Goal: Submit feedback/report problem

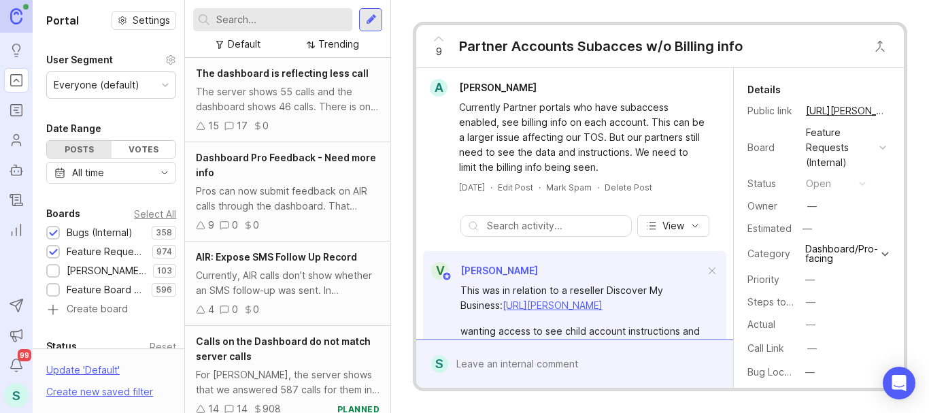
click at [222, 18] on input "text" at bounding box center [281, 19] width 131 height 15
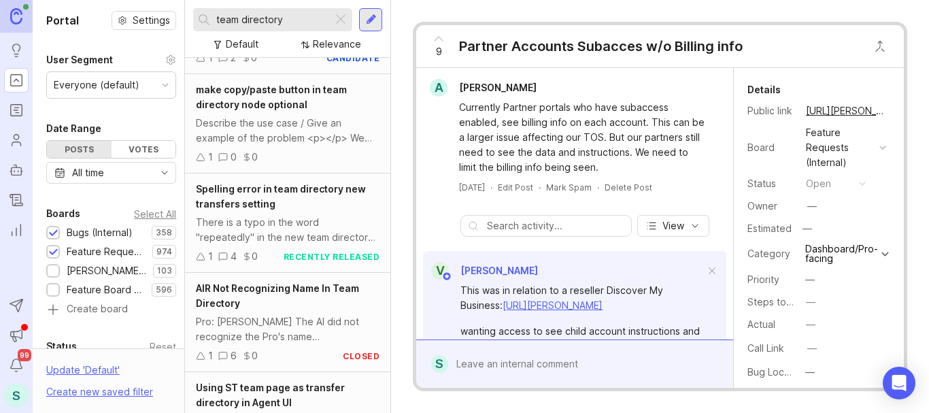
scroll to position [136, 0]
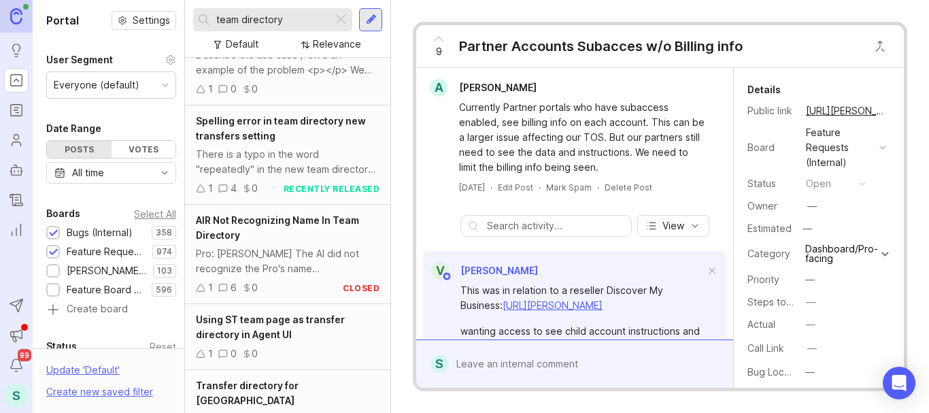
type input "team directory"
click at [284, 225] on span "AIR Not Recognizing Name In Team Directory" at bounding box center [277, 227] width 163 height 27
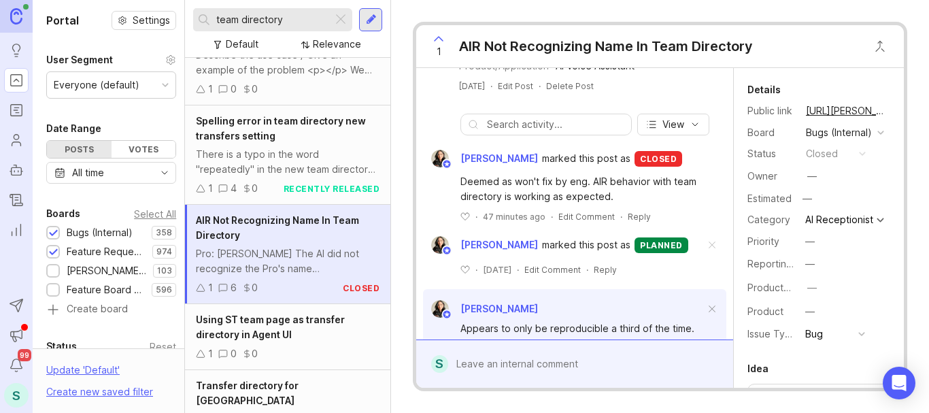
scroll to position [419, 0]
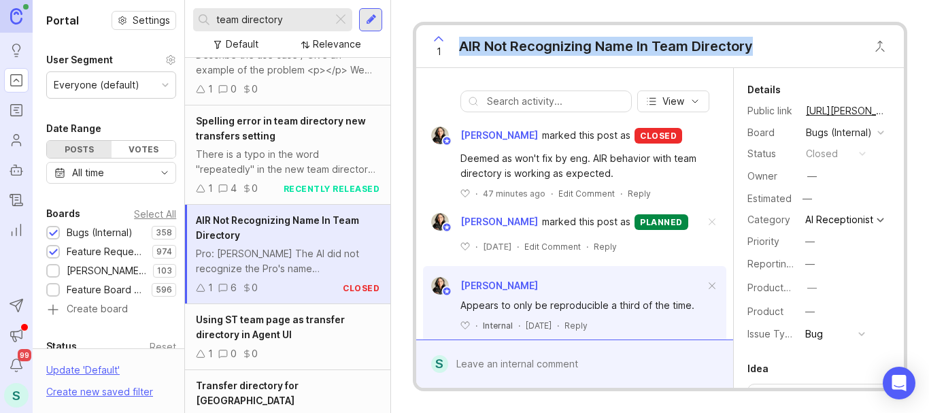
drag, startPoint x: 761, startPoint y: 48, endPoint x: 459, endPoint y: 52, distance: 302.8
click at [459, 52] on div "1 AIR Not Recognizing Name In Team Directory" at bounding box center [660, 46] width 488 height 43
copy div "AIR Not Recognizing Name In Team Directory"
click at [571, 43] on div "AIR Not Recognizing Name In Team Directory" at bounding box center [606, 46] width 294 height 19
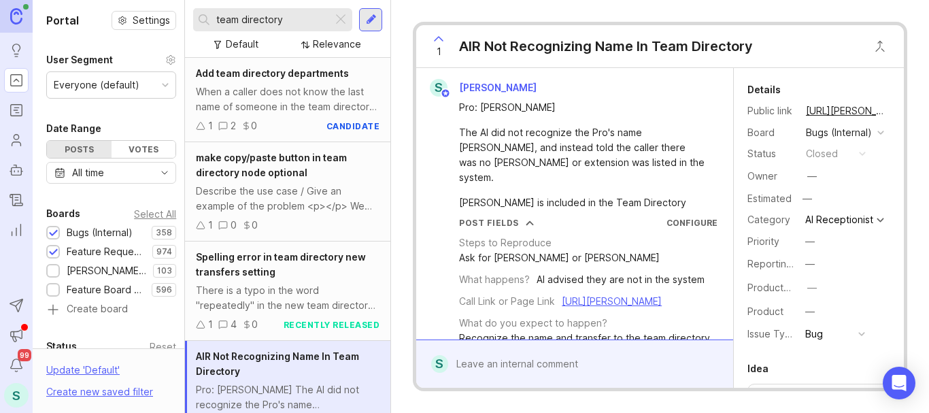
scroll to position [27, 0]
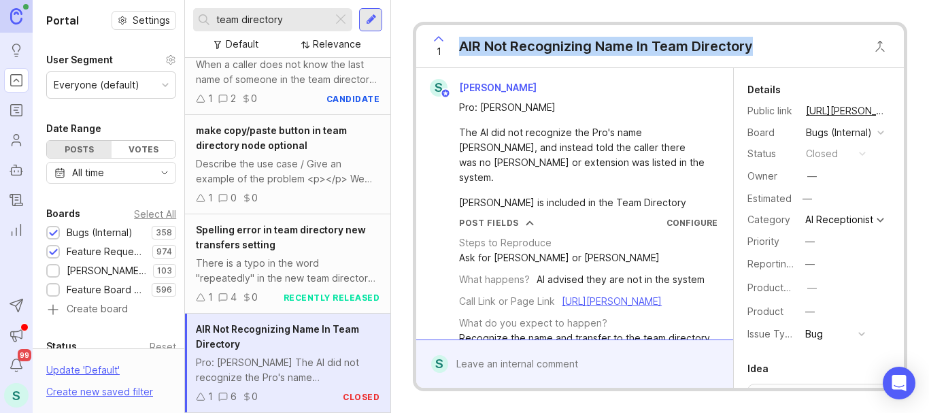
drag, startPoint x: 753, startPoint y: 43, endPoint x: 459, endPoint y: 52, distance: 294.8
click at [459, 52] on div "1 AIR Not Recognizing Name In Team Directory" at bounding box center [588, 46] width 344 height 42
copy div "AIR Not Recognizing Name In Team Directory"
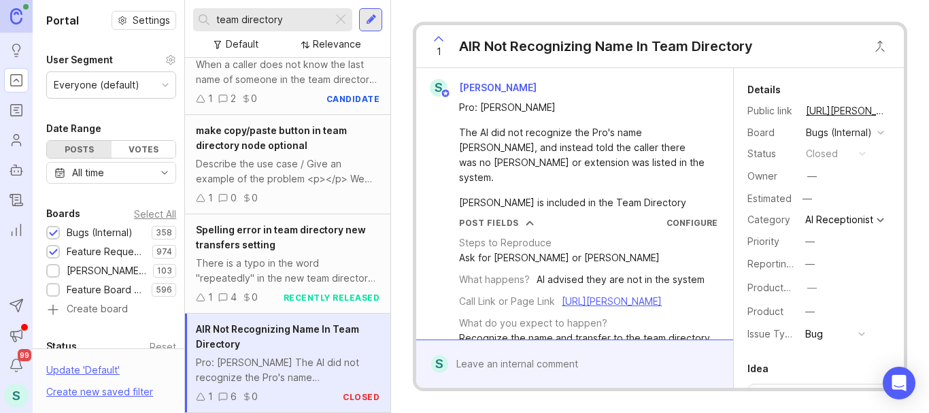
click at [252, 18] on input "team directory" at bounding box center [271, 19] width 111 height 15
click at [268, 18] on input "team directory" at bounding box center [271, 19] width 111 height 15
paste input "AIR Not Recognizing Name In Team D"
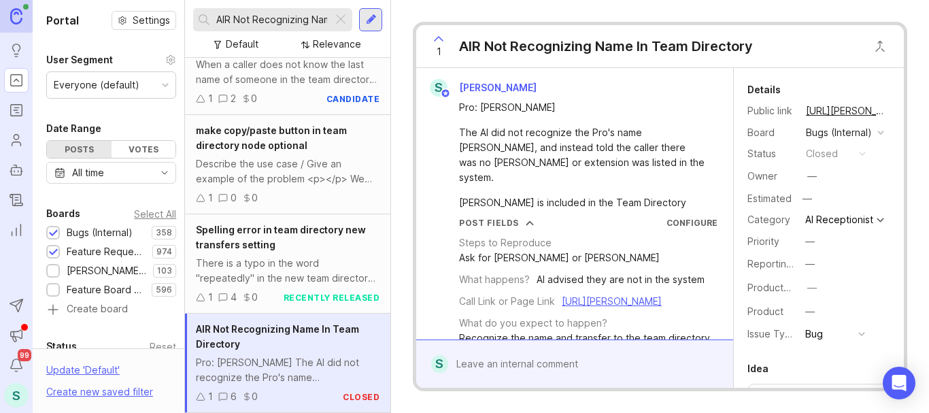
scroll to position [0, 92]
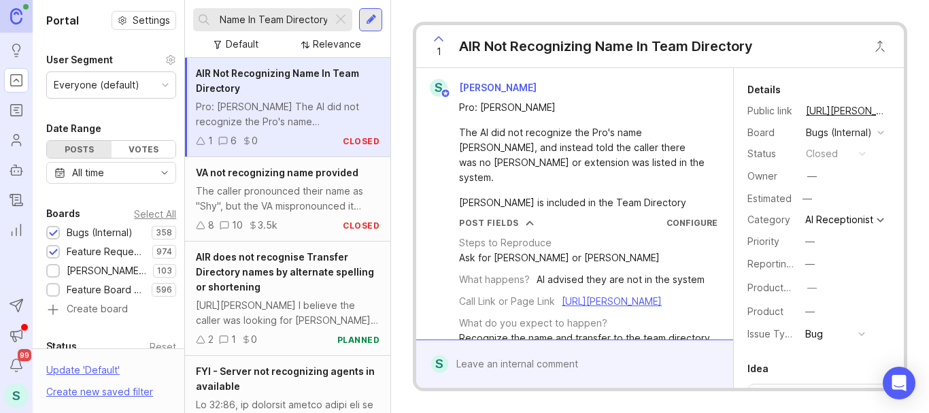
click at [220, 19] on input "AIR Not Recognizing Name In Team Directory" at bounding box center [271, 19] width 111 height 15
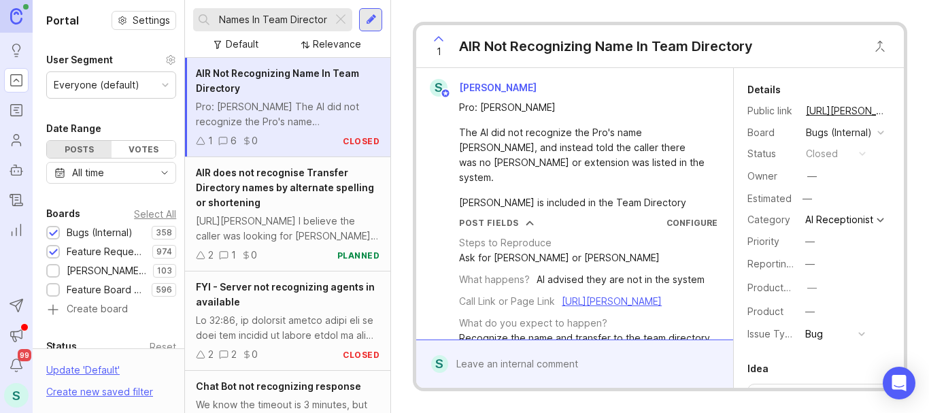
scroll to position [0, 97]
click at [302, 20] on input "AIR Not Recognizing Names In Team Directory" at bounding box center [271, 19] width 111 height 15
click at [301, 18] on input "AIR Not Recognizing Names In Team Directory" at bounding box center [271, 19] width 111 height 15
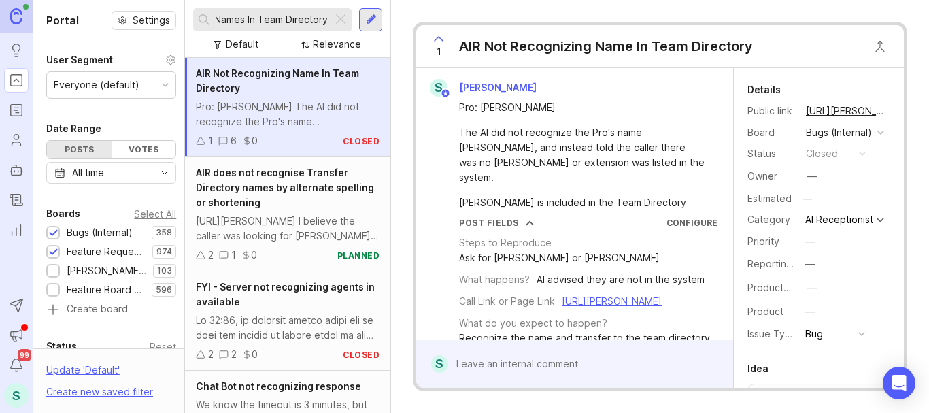
type input "AIR Not Recognizing Names In Team Directory"
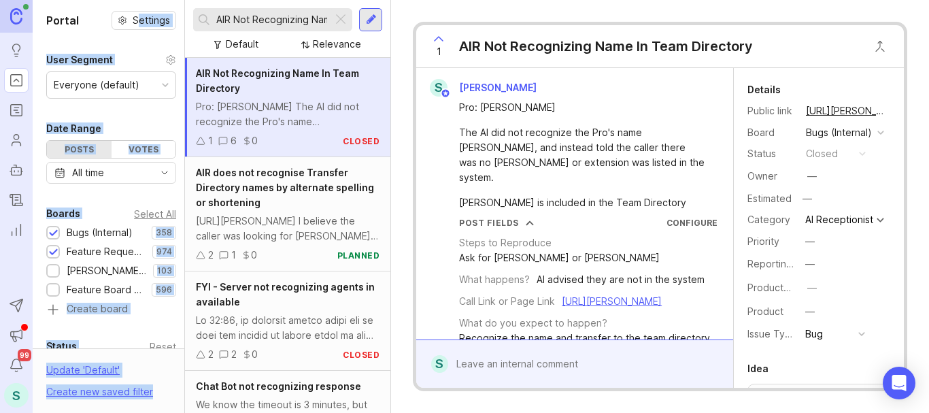
drag, startPoint x: 328, startPoint y: 16, endPoint x: 131, endPoint y: 19, distance: 197.3
click at [131, 19] on div "Portal Settings User Segment Everyone (default) Date Range Posts Votes All time…" at bounding box center [481, 206] width 897 height 413
click at [252, 20] on input "AIR Not Recognizing Names In Team Directory" at bounding box center [271, 19] width 111 height 15
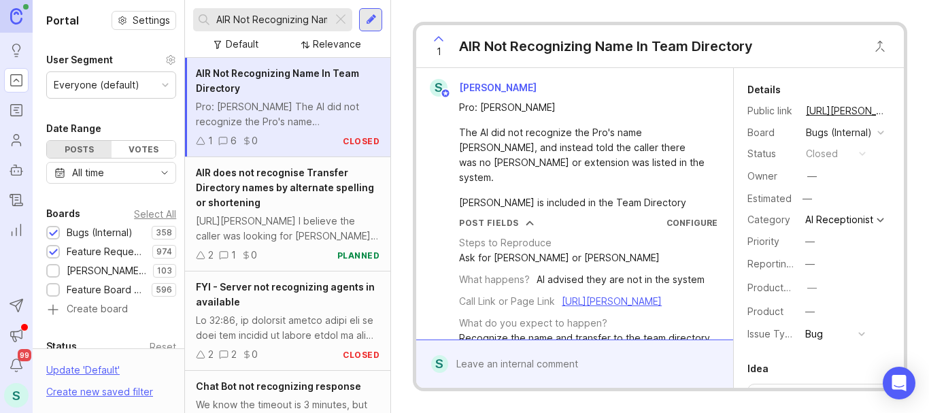
click at [252, 20] on input "AIR Not Recognizing Names In Team Directory" at bounding box center [271, 19] width 111 height 15
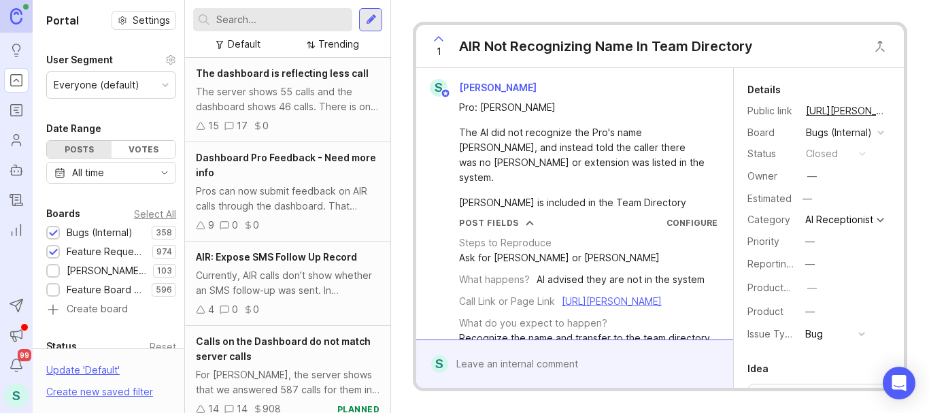
click at [369, 20] on div at bounding box center [371, 20] width 11 height 12
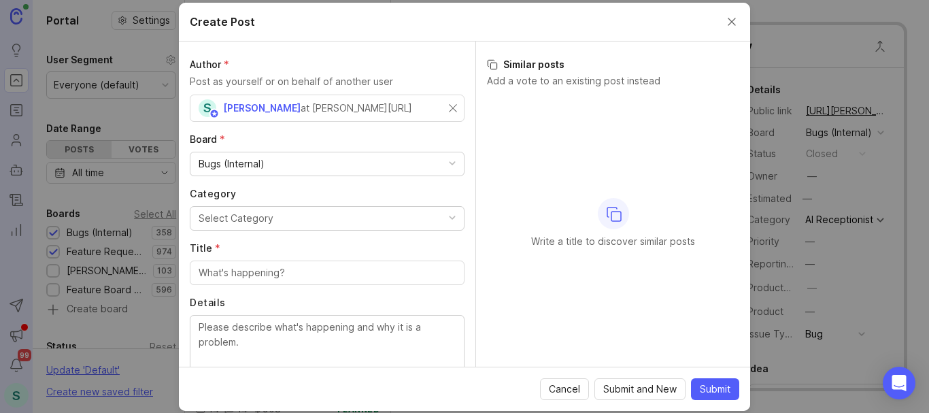
click at [263, 163] on div "Bugs (Internal)" at bounding box center [232, 163] width 66 height 15
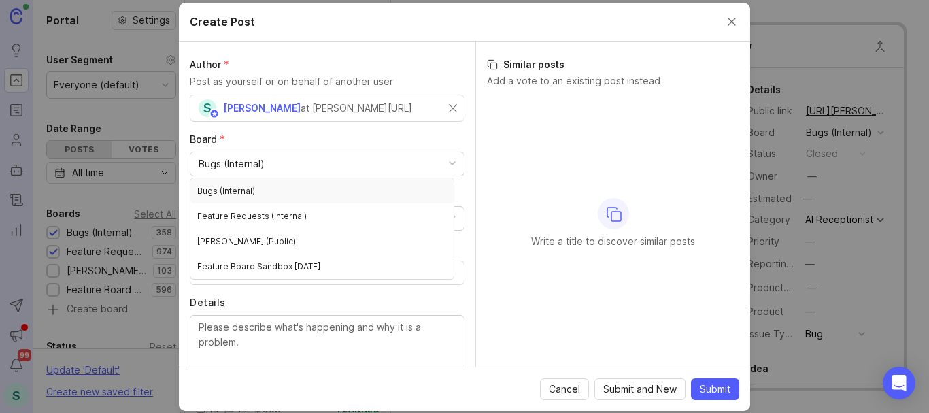
click at [457, 191] on div "Author * Post as yourself or on behalf of another user S [PERSON_NAME] at [PERS…" at bounding box center [327, 204] width 297 height 325
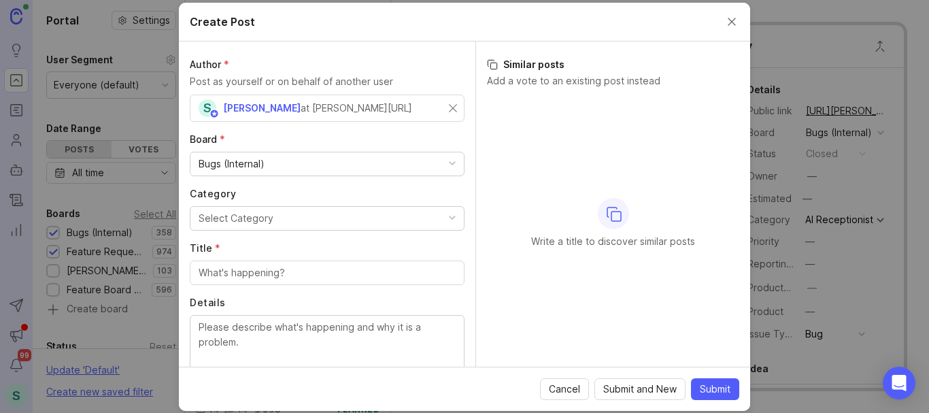
click at [248, 212] on div "Select Category" at bounding box center [236, 218] width 75 height 15
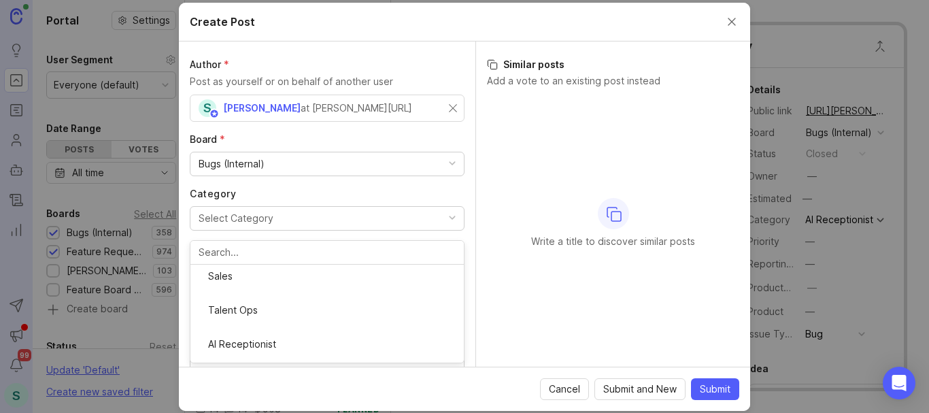
scroll to position [248, 0]
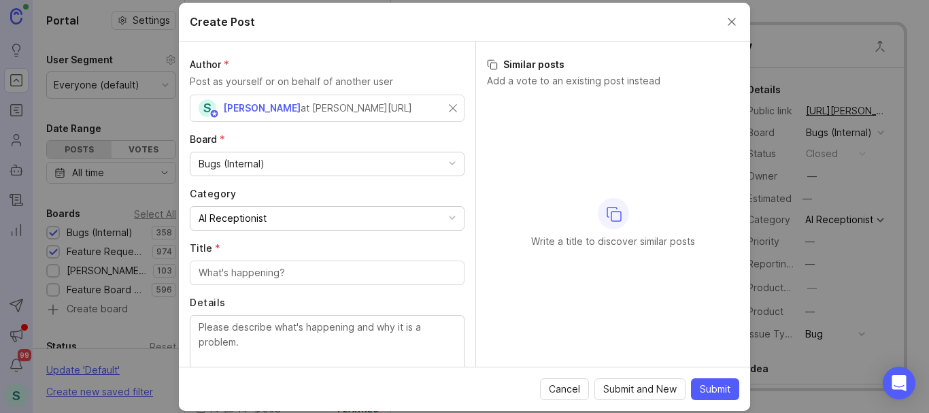
click at [225, 275] on input "Title *" at bounding box center [327, 272] width 257 height 15
paste input "AIR Not Recognizing Names In Team Directory"
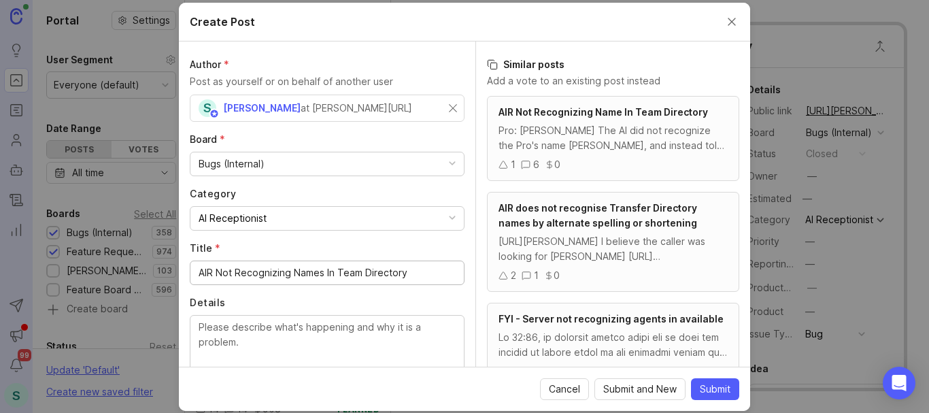
type input "AIR Not Recognizing Names In Team Directory"
click at [259, 332] on textarea "Details" at bounding box center [327, 342] width 257 height 45
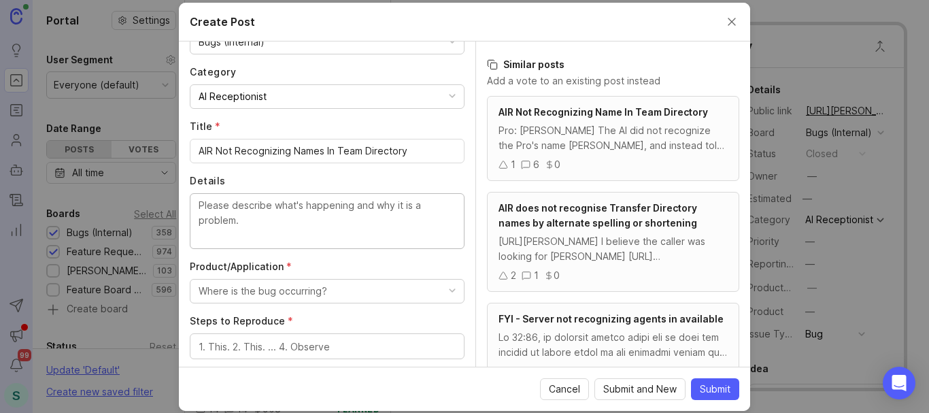
scroll to position [136, 0]
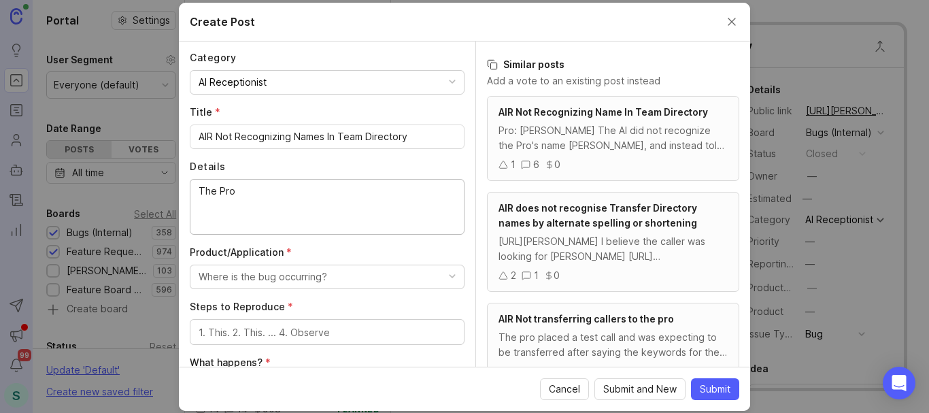
click at [222, 191] on textarea "The Pro" at bounding box center [327, 206] width 257 height 45
paste textarea "Near Perfect Media"
drag, startPoint x: 429, startPoint y: 133, endPoint x: 216, endPoint y: 138, distance: 212.3
click at [216, 138] on input "AIR Not Recognizing Names In Team Directory" at bounding box center [327, 136] width 257 height 15
drag, startPoint x: 323, startPoint y: 205, endPoint x: 301, endPoint y: 208, distance: 21.9
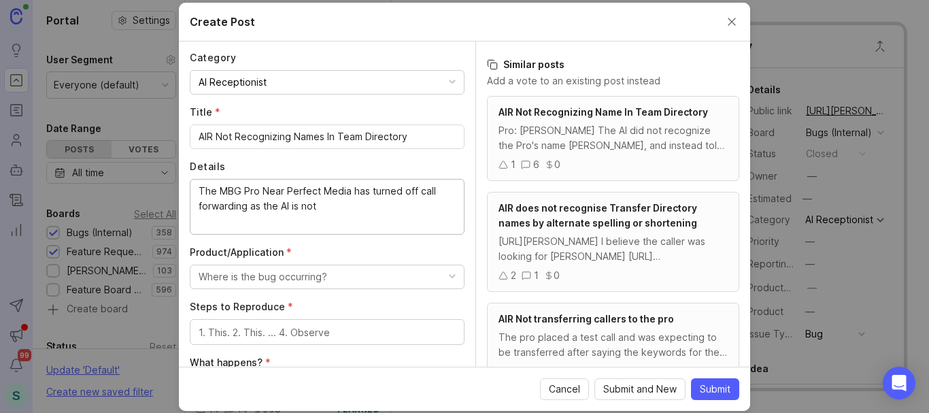
click at [301, 208] on textarea "The MBG Pro Near Perfect Media has turned off call forwarding as the AI is not" at bounding box center [327, 206] width 257 height 45
click at [327, 208] on textarea "The MBG Pro Near Perfect Media has turned off call forwarding as the AI is not" at bounding box center [327, 206] width 257 height 45
drag, startPoint x: 327, startPoint y: 207, endPoint x: 313, endPoint y: 192, distance: 20.7
click at [313, 191] on textarea "The MBG Pro Near Perfect Media has turned off call forwarding as the AI is not …" at bounding box center [327, 206] width 257 height 45
click at [332, 207] on textarea "The MBG Pro Near Perfect Media has turned off call forwarding as the AI is not …" at bounding box center [327, 206] width 257 height 45
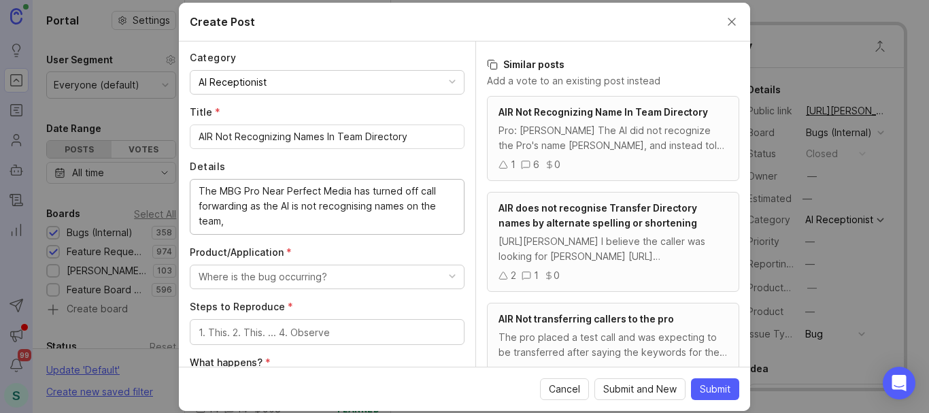
click at [0, 0] on lt-span "recogni z ing" at bounding box center [0, 0] width 0 height 0
click at [250, 221] on textarea "The MBG Pro Near Perfect Media has turned off call forwarding as the AI is not …" at bounding box center [327, 206] width 257 height 45
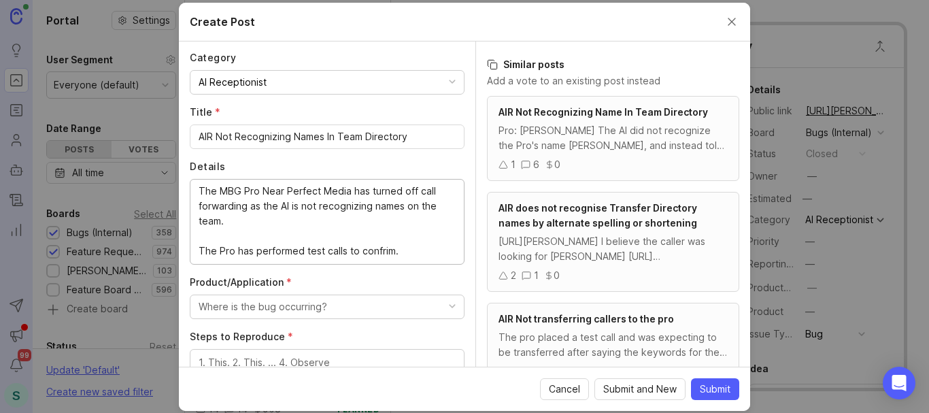
drag, startPoint x: 372, startPoint y: 252, endPoint x: 348, endPoint y: 254, distance: 23.9
click at [340, 257] on div "The MBG Pro Near Perfect Media has turned off call forwarding as the AI is not …" at bounding box center [327, 222] width 275 height 86
click at [371, 252] on textarea "The MBG Pro Near Perfect Media has turned off call forwarding as the AI is not …" at bounding box center [327, 221] width 257 height 75
click at [0, 0] on lt-strong "ir" at bounding box center [0, 0] width 0 height 0
click at [401, 251] on textarea "The MBG Pro Near Perfect Media has turned off call forwarding as the AI is not …" at bounding box center [327, 221] width 257 height 75
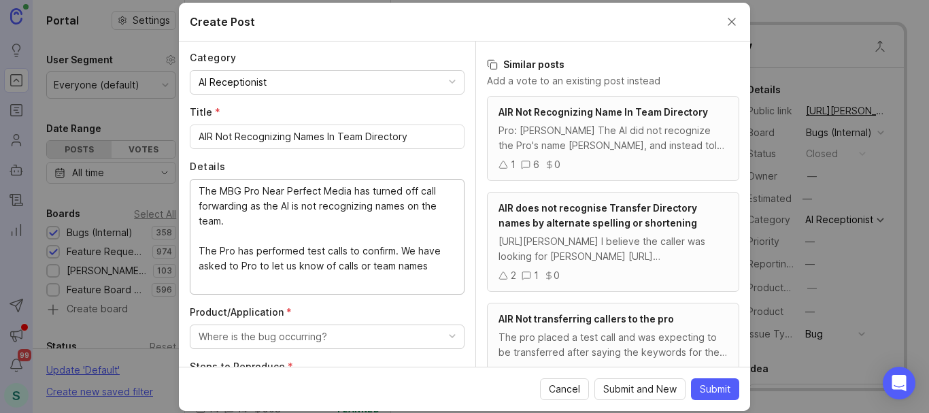
click at [231, 263] on textarea "The MBG Pro Near Perfect Media has turned off call forwarding as the AI is not …" at bounding box center [327, 236] width 257 height 105
click at [275, 281] on textarea "The MBG Pro Near Perfect Media has turned off call forwarding as the AI is not …" at bounding box center [327, 236] width 257 height 105
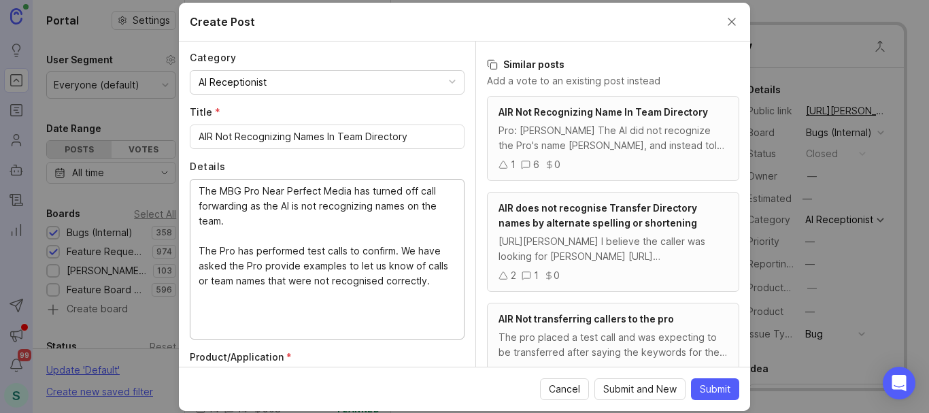
click at [284, 263] on textarea "The MBG Pro Near Perfect Media has turned off call forwarding as the AI is not …" at bounding box center [327, 259] width 257 height 150
click at [0, 0] on lt-span "to provide" at bounding box center [0, 0] width 0 height 0
drag, startPoint x: 381, startPoint y: 286, endPoint x: 369, endPoint y: 280, distance: 12.8
click at [369, 280] on textarea "The MBG Pro Near Perfect Media has turned off call forwarding as the AI is not …" at bounding box center [327, 259] width 257 height 150
click at [0, 0] on lt-span "recogni z ed" at bounding box center [0, 0] width 0 height 0
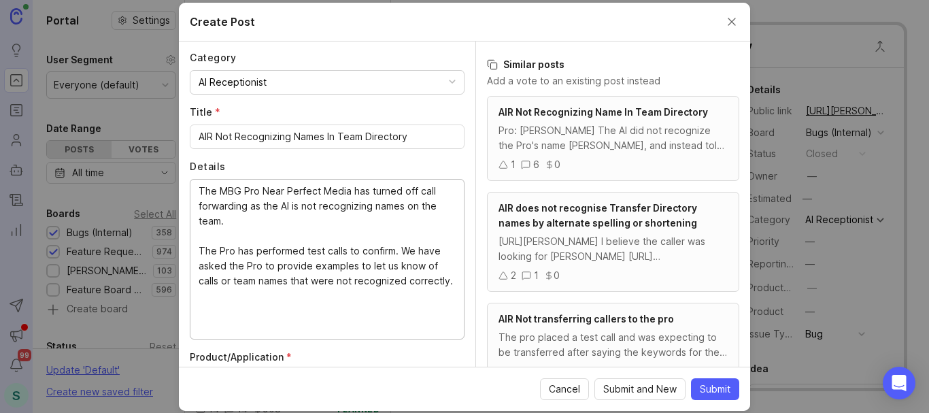
click at [218, 323] on textarea "The MBG Pro Near Perfect Media has turned off call forwarding as the AI is not …" at bounding box center [327, 259] width 257 height 150
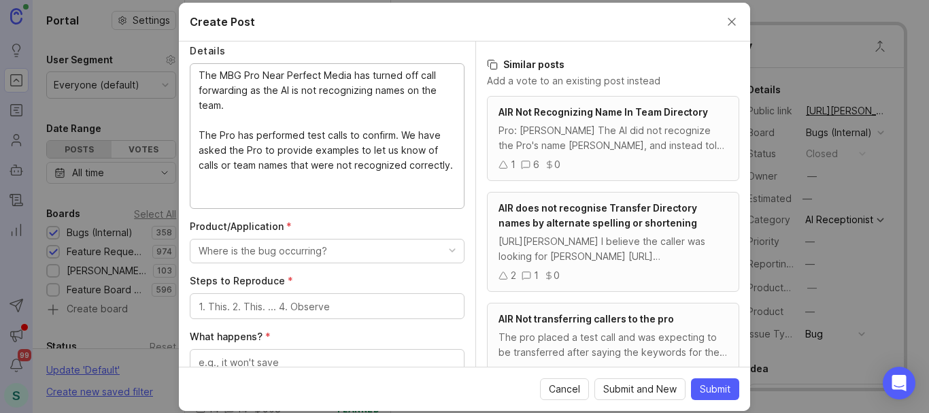
scroll to position [272, 0]
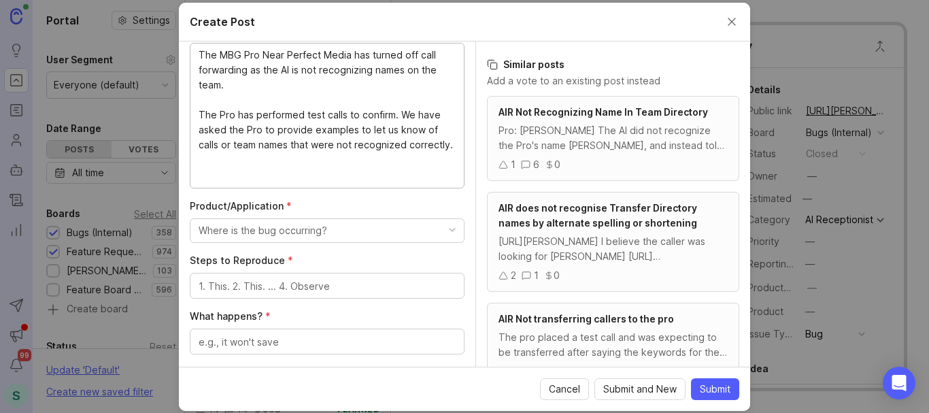
type textarea "The MBG Pro Near Perfect Media has turned off call forwarding as the AI is not …"
click at [242, 225] on div "Where is the bug occurring?" at bounding box center [263, 230] width 129 height 15
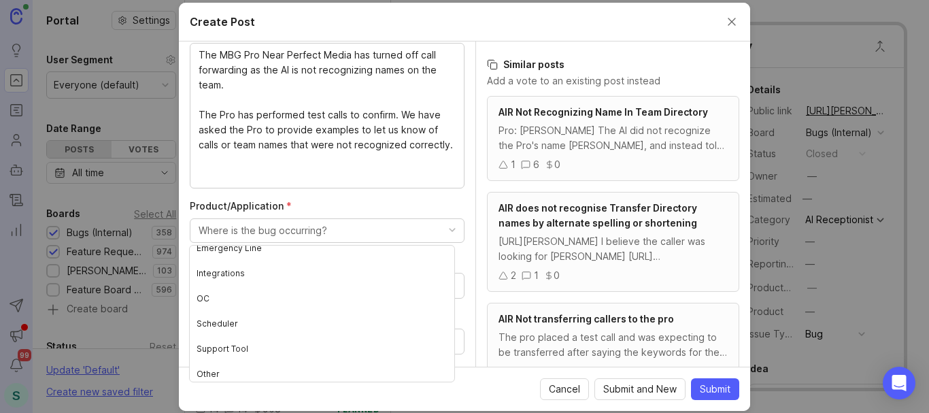
scroll to position [0, 0]
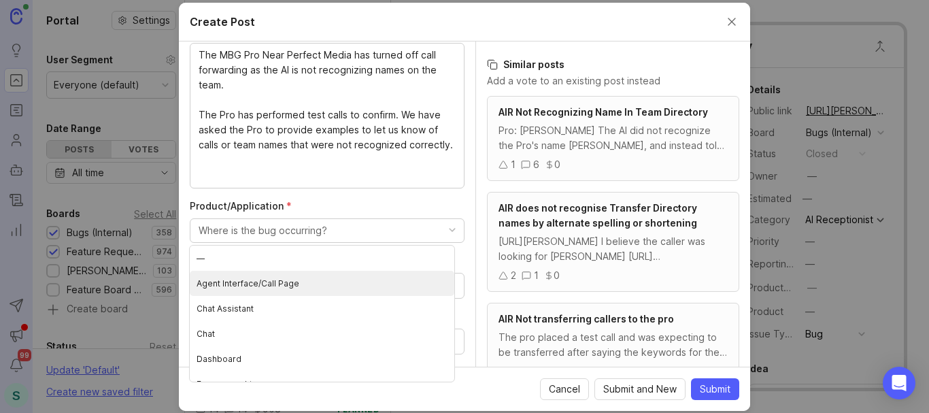
click at [252, 284] on Page "Agent Interface/Call Page" at bounding box center [322, 283] width 265 height 25
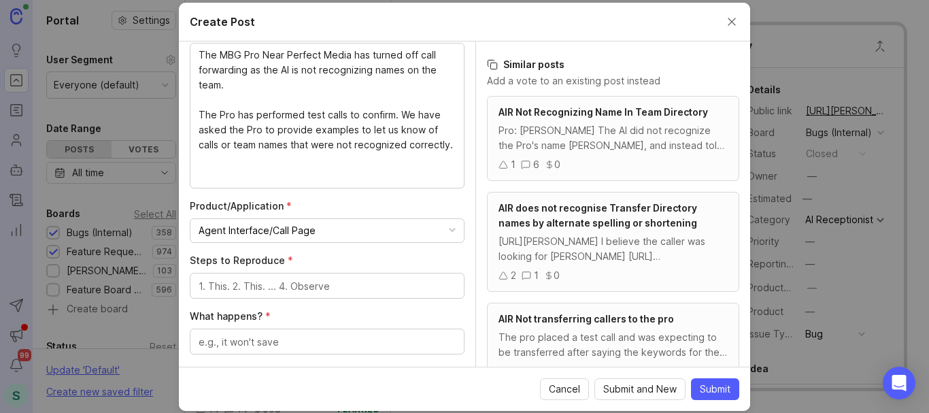
click at [265, 237] on div "Agent Interface/Call Page" at bounding box center [257, 230] width 117 height 15
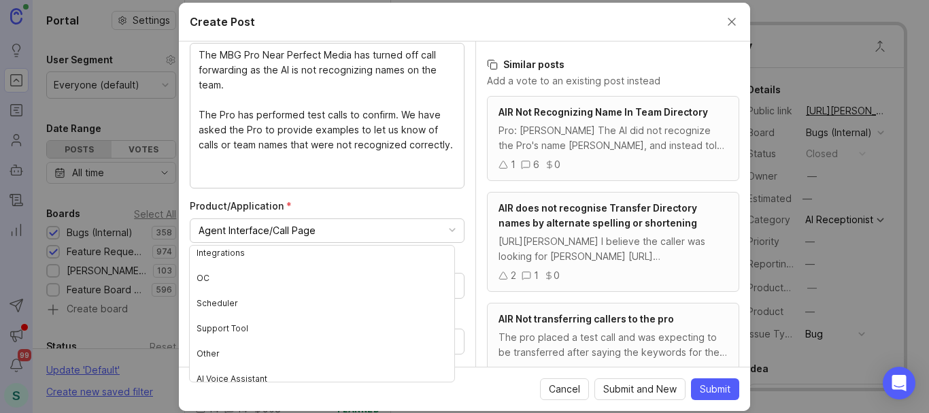
scroll to position [166, 0]
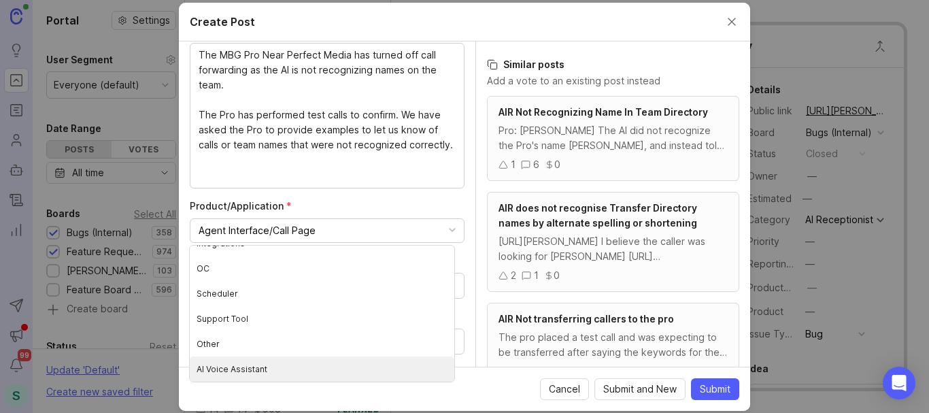
click at [260, 364] on Assistant "AI Voice Assistant" at bounding box center [322, 369] width 265 height 25
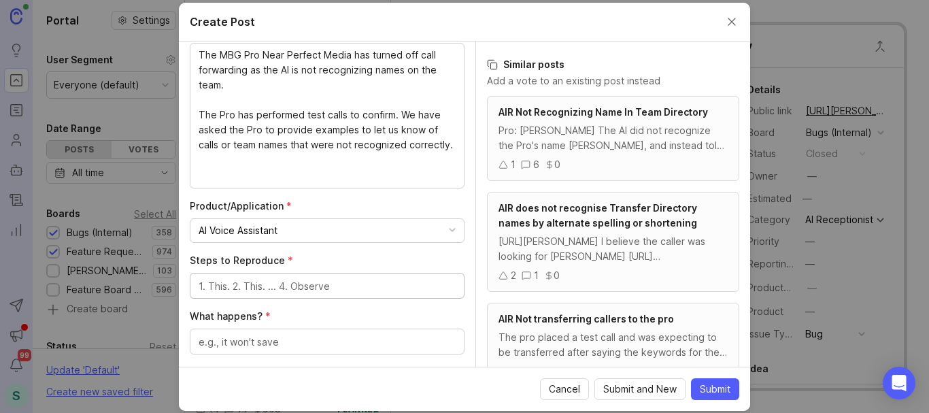
click at [239, 284] on textarea "Steps to Reproduce *" at bounding box center [327, 286] width 257 height 15
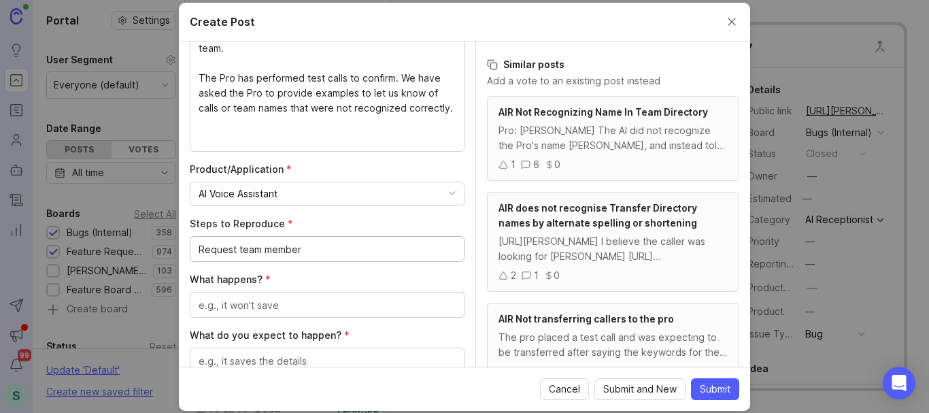
scroll to position [408, 0]
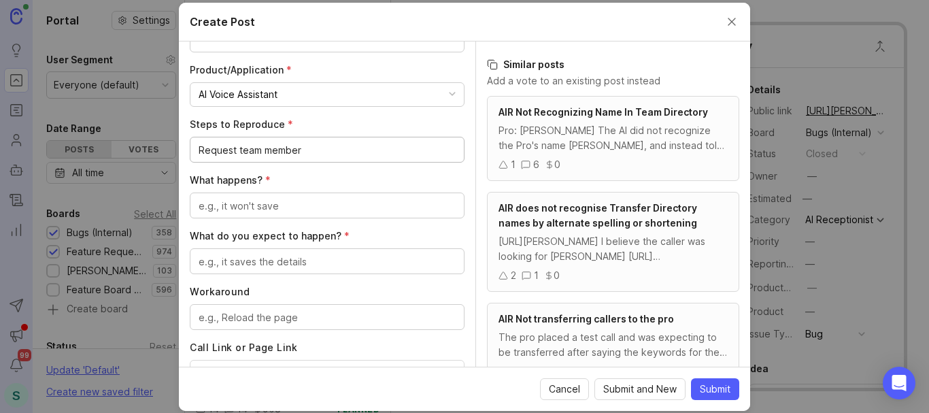
type textarea "Request team member"
click at [236, 205] on textarea "What happens? *" at bounding box center [327, 206] width 257 height 15
type textarea "AI says they do not have information for that person"
click at [325, 265] on textarea "What do you expect to happen? *" at bounding box center [327, 261] width 257 height 15
click at [308, 257] on textarea "transfer to requested memebr on team" at bounding box center [327, 261] width 257 height 15
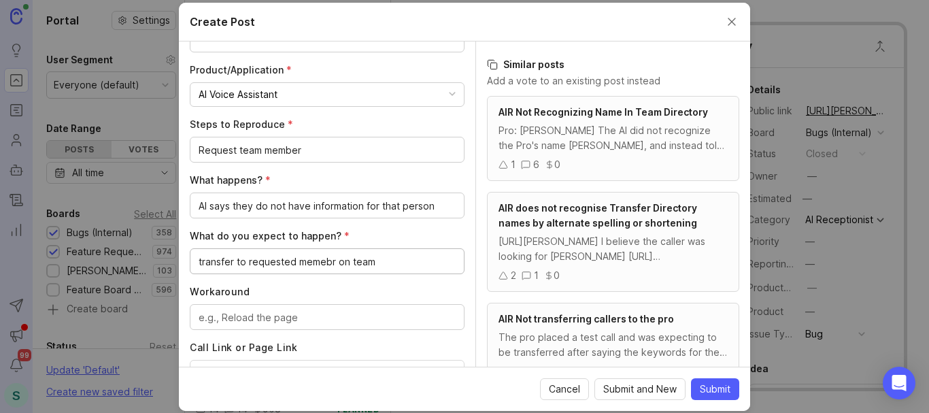
click at [0, 0] on lt-span "mem be r" at bounding box center [0, 0] width 0 height 0
click at [219, 257] on textarea "transfer to requested member on team" at bounding box center [327, 261] width 257 height 15
click at [0, 0] on lt-span "T ransfer" at bounding box center [0, 0] width 0 height 0
type textarea "Transfer to requested member on team"
click at [206, 319] on textarea "Workaround" at bounding box center [327, 317] width 257 height 15
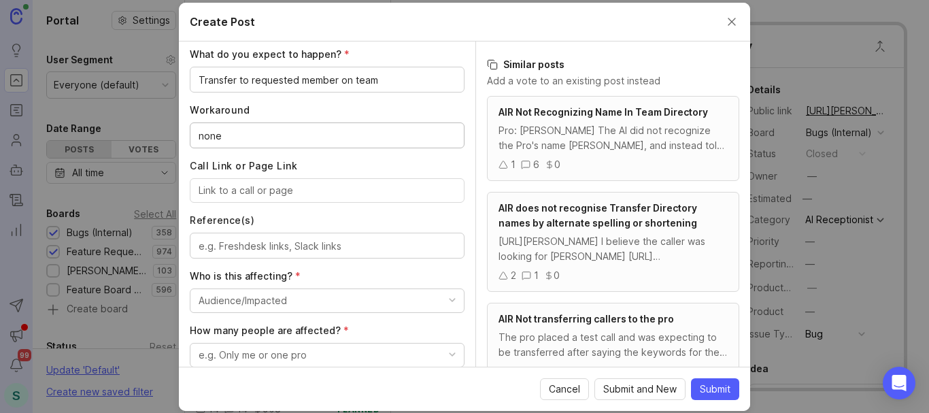
scroll to position [612, 0]
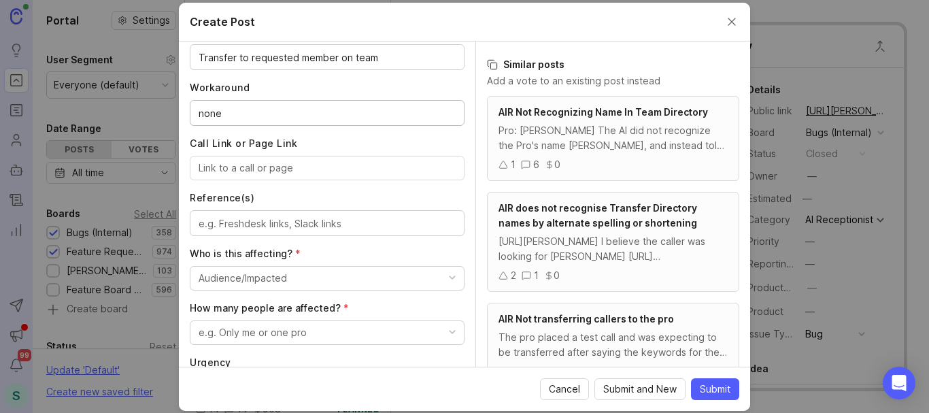
type textarea "none"
click at [240, 279] on div "Audience/Impacted" at bounding box center [243, 278] width 88 height 15
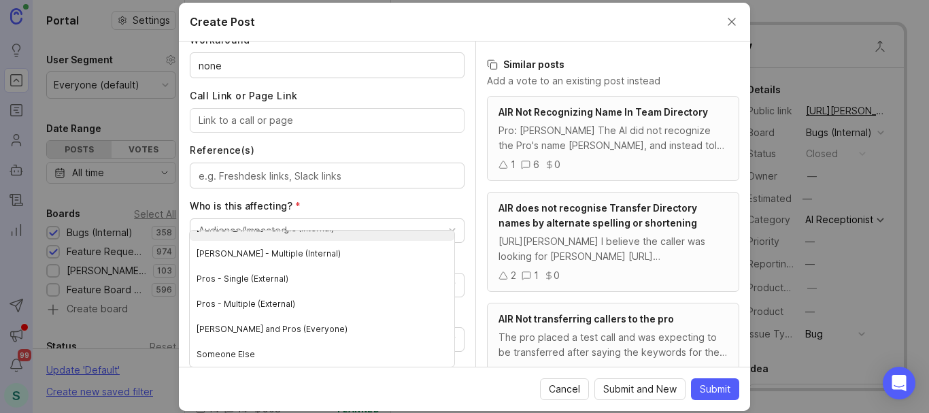
scroll to position [25, 0]
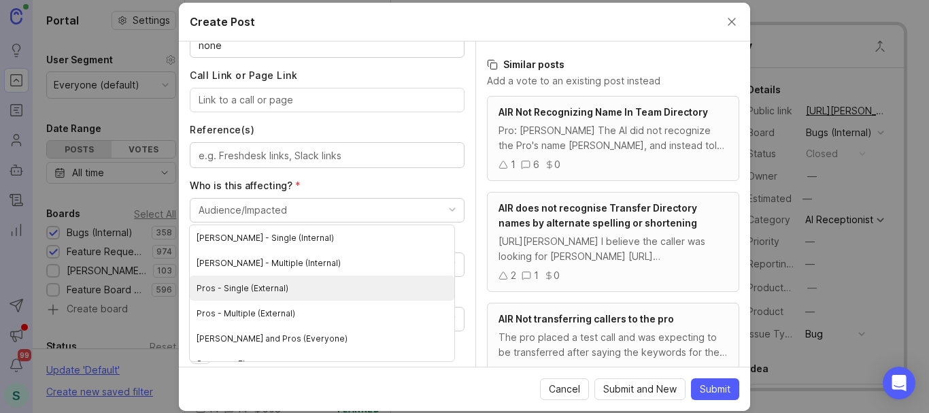
click at [256, 292] on \(External\) "Pros - Single (External)" at bounding box center [322, 288] width 265 height 25
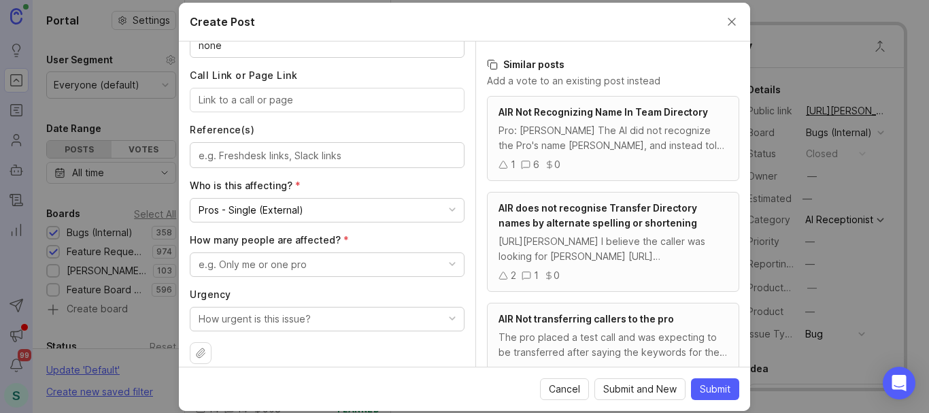
click at [273, 265] on div "e.g. Only me or one pro" at bounding box center [253, 264] width 108 height 15
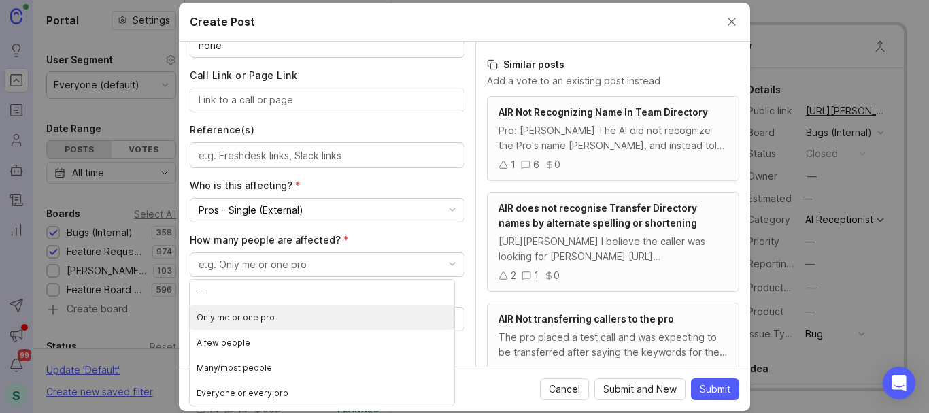
click at [250, 311] on pro "Only me or one pro" at bounding box center [322, 317] width 265 height 25
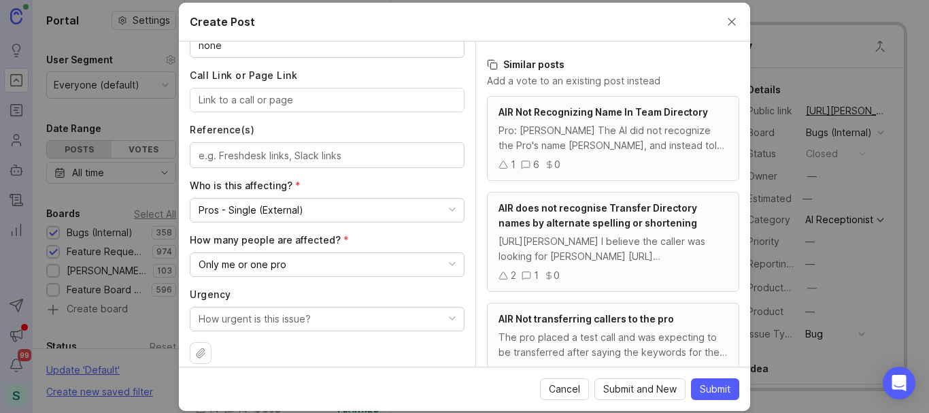
click at [267, 325] on div "How urgent is this issue?" at bounding box center [255, 319] width 112 height 15
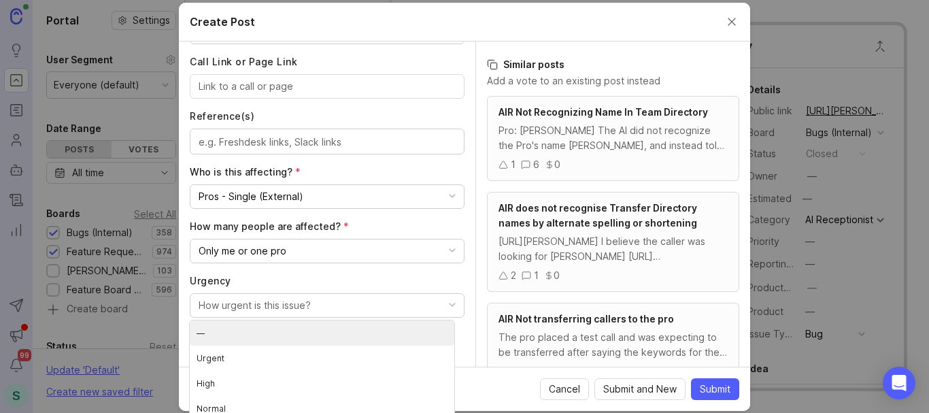
scroll to position [8, 0]
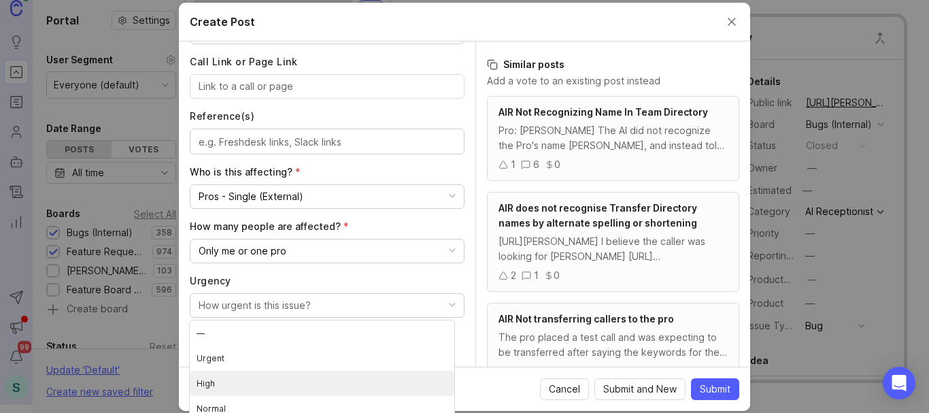
click at [208, 386] on li "High" at bounding box center [322, 383] width 265 height 25
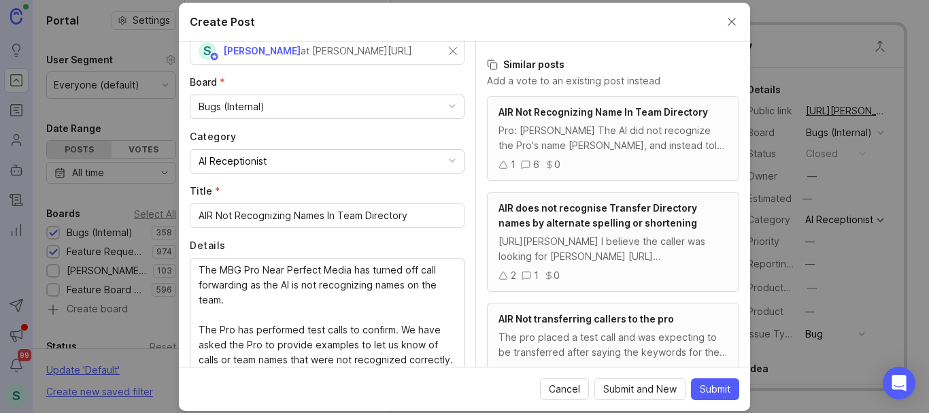
scroll to position [136, 0]
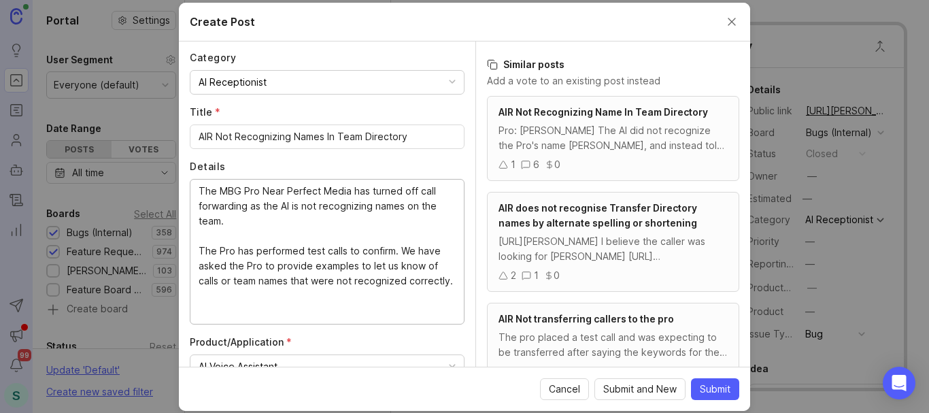
click at [367, 249] on textarea "The MBG Pro Near Perfect Media has turned off call forwarding as the AI is not …" at bounding box center [327, 251] width 257 height 135
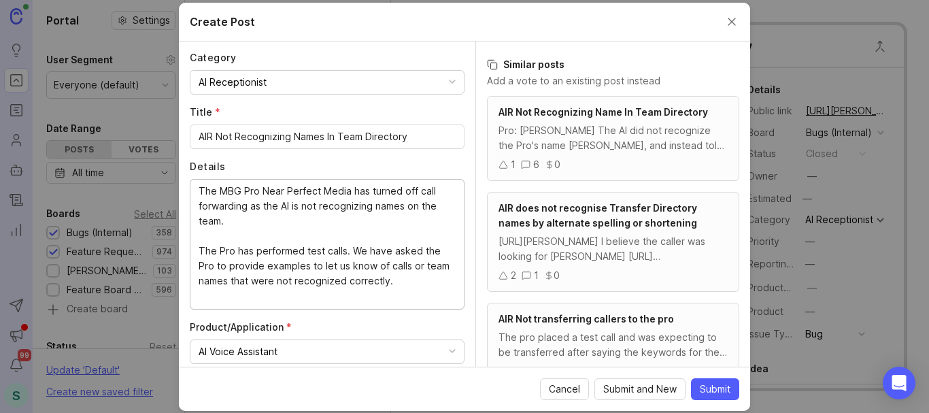
click at [199, 250] on textarea "The MBG Pro Near Perfect Media has turned off call forwarding as the AI is not …" at bounding box center [327, 244] width 257 height 120
drag, startPoint x: 388, startPoint y: 286, endPoint x: 167, endPoint y: 244, distance: 225.9
click at [172, 253] on div "Create Post Author * Post as yourself or on behalf of another user S [PERSON_NA…" at bounding box center [464, 206] width 929 height 413
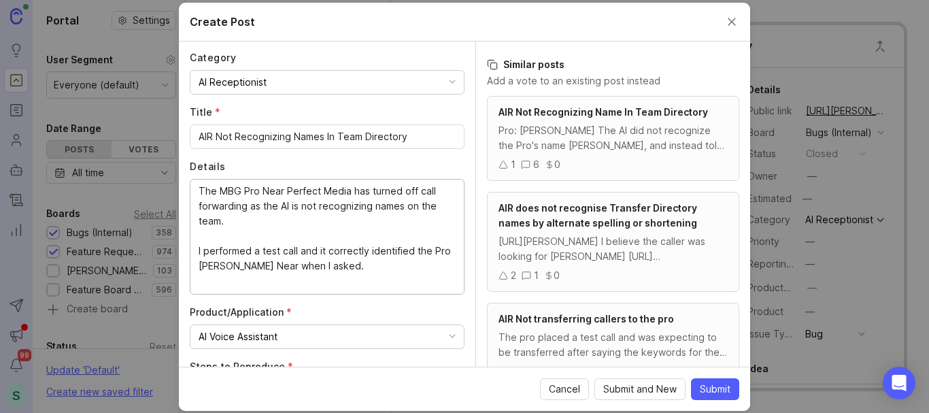
click at [236, 263] on textarea "The MBG Pro Near Perfect Media has turned off call forwarding as the AI is not …" at bounding box center [327, 236] width 257 height 105
drag, startPoint x: 305, startPoint y: 248, endPoint x: 266, endPoint y: 249, distance: 38.8
click at [265, 248] on textarea "The MBG Pro Near Perfect Media has turned off call forwarding as the AI is not …" at bounding box center [327, 236] width 257 height 105
click at [295, 251] on textarea "The MBG Pro Near Perfect Media has turned off call forwarding as the AI is not …" at bounding box center [327, 236] width 257 height 105
click at [346, 268] on textarea "The MBG Pro Near Perfect Media has turned off call forwarding as the AI is not …" at bounding box center [327, 236] width 257 height 105
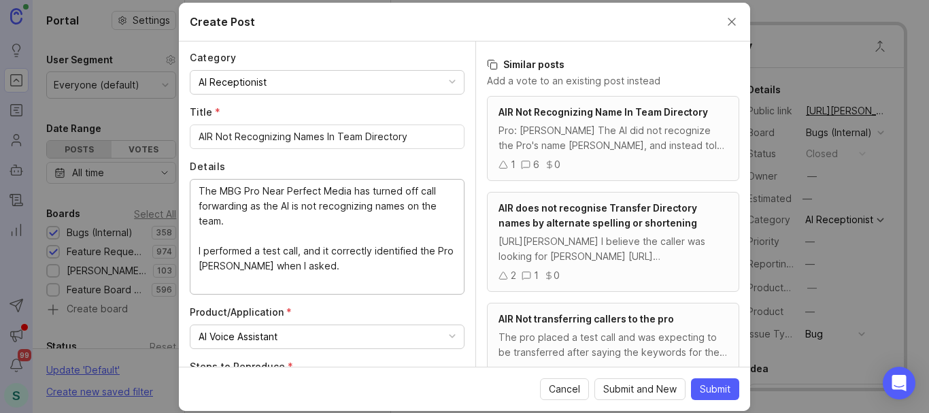
click at [208, 267] on textarea "The MBG Pro Near Perfect Media has turned off call forwarding as the AI is not …" at bounding box center [327, 236] width 257 height 105
click at [376, 266] on textarea "The MBG Pro Near Perfect Media has turned off call forwarding as the AI is not …" at bounding box center [327, 236] width 257 height 105
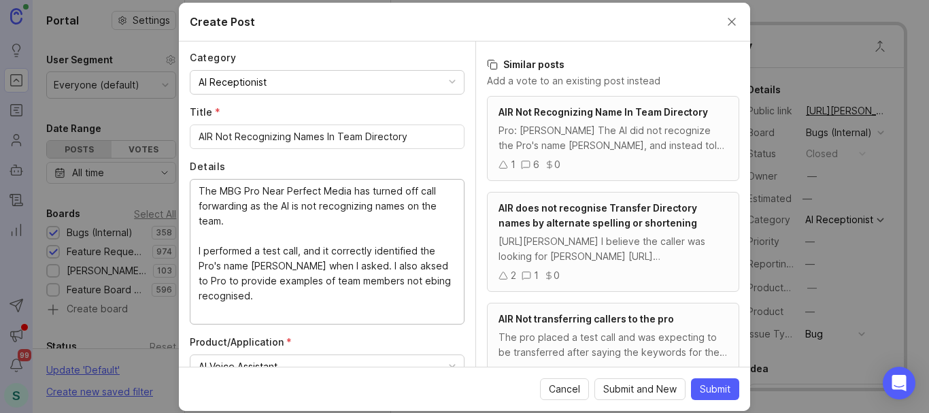
click at [406, 265] on textarea "The MBG Pro Near Perfect Media has turned off call forwarding as the AI is not …" at bounding box center [327, 251] width 257 height 135
click at [0, 0] on lt-strong "sk" at bounding box center [0, 0] width 0 height 0
drag, startPoint x: 416, startPoint y: 277, endPoint x: 409, endPoint y: 286, distance: 11.7
click at [409, 286] on textarea "The MBG Pro Near Perfect Media has turned off call forwarding as the AI is not …" at bounding box center [327, 251] width 257 height 135
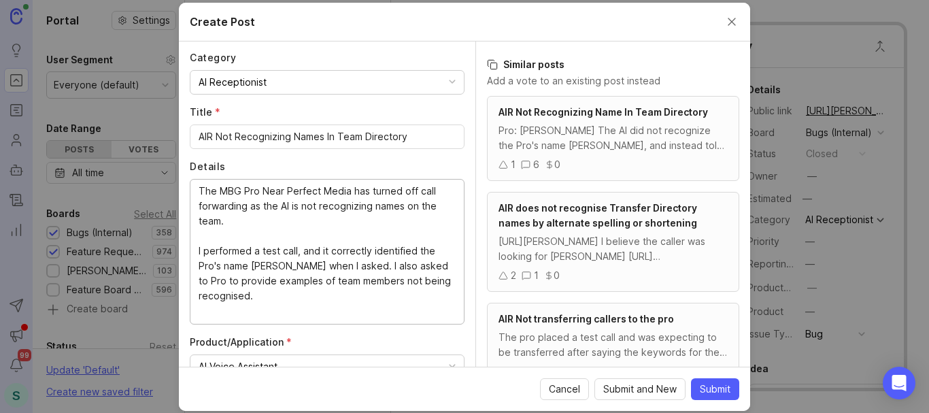
click at [206, 297] on textarea "The MBG Pro Near Perfect Media has turned off call forwarding as the AI is not …" at bounding box center [327, 251] width 257 height 135
click at [0, 0] on lt-span "recogni z ed" at bounding box center [0, 0] width 0 height 0
type textarea "The MBG Pro Near Perfect Media has turned off call forwarding as the AI is not …"
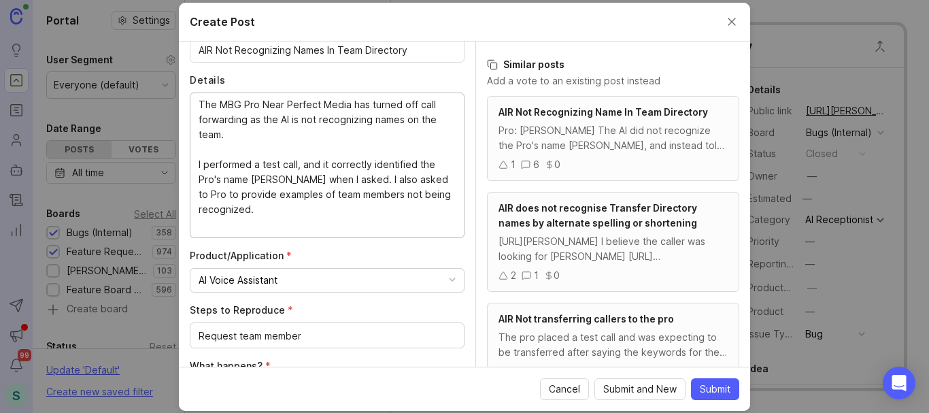
scroll to position [340, 0]
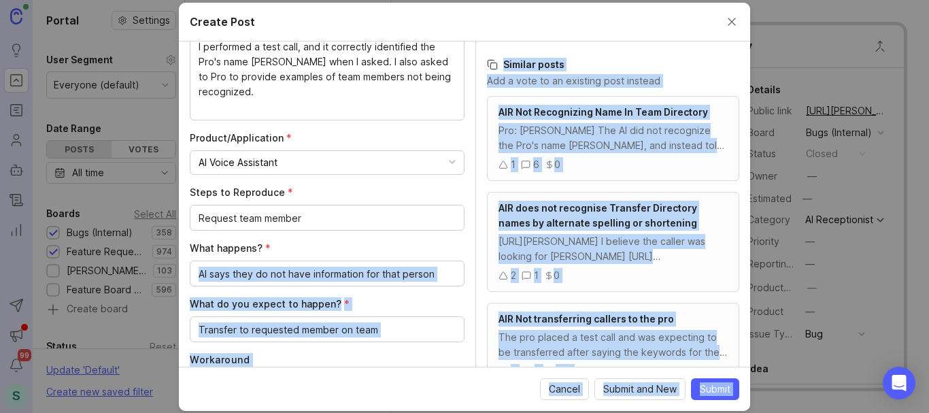
drag, startPoint x: 436, startPoint y: 270, endPoint x: 276, endPoint y: 275, distance: 160.6
click at [276, 275] on body "Ideas Portal Roadmaps Users Autopilot Changelog Reporting Send to Autopilot Ann…" at bounding box center [464, 206] width 929 height 413
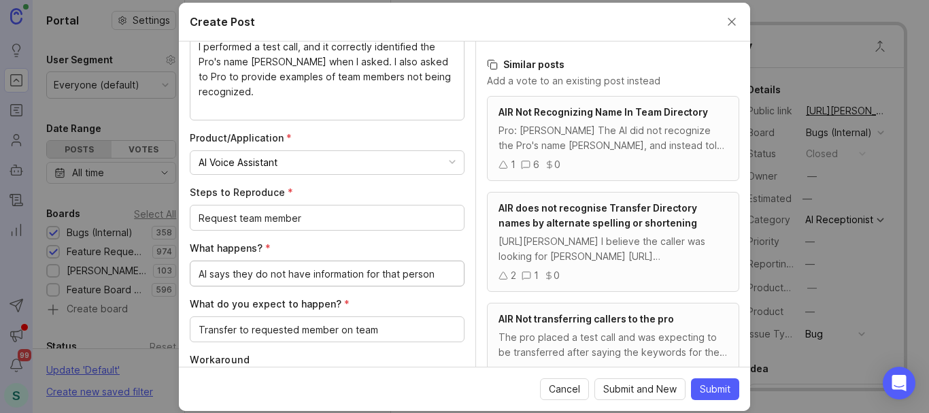
click at [276, 271] on textarea "AI says they do not have information for that person" at bounding box center [327, 274] width 257 height 15
drag, startPoint x: 229, startPoint y: 274, endPoint x: 437, endPoint y: 270, distance: 208.2
click at [435, 274] on body "Ideas Portal Roadmaps Users Autopilot Changelog Reporting Send to Autopilot Ann…" at bounding box center [464, 206] width 929 height 413
type textarea "[PERSON_NAME] says there isn't anyone by that name."
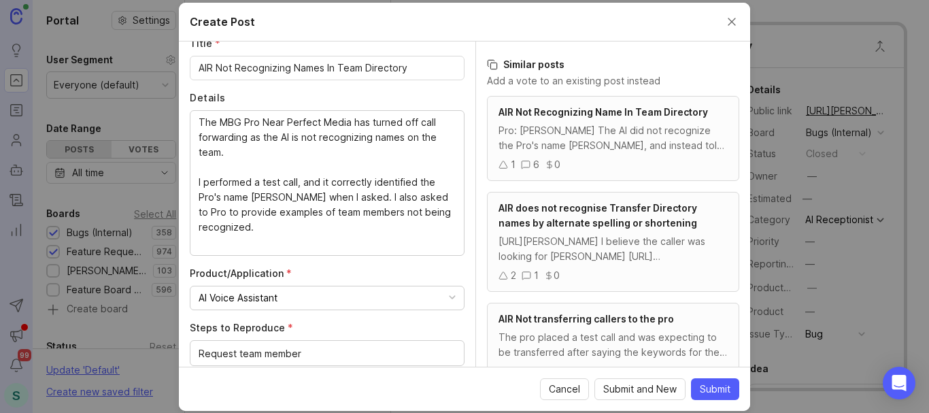
scroll to position [204, 0]
drag, startPoint x: 255, startPoint y: 227, endPoint x: 182, endPoint y: 178, distance: 88.3
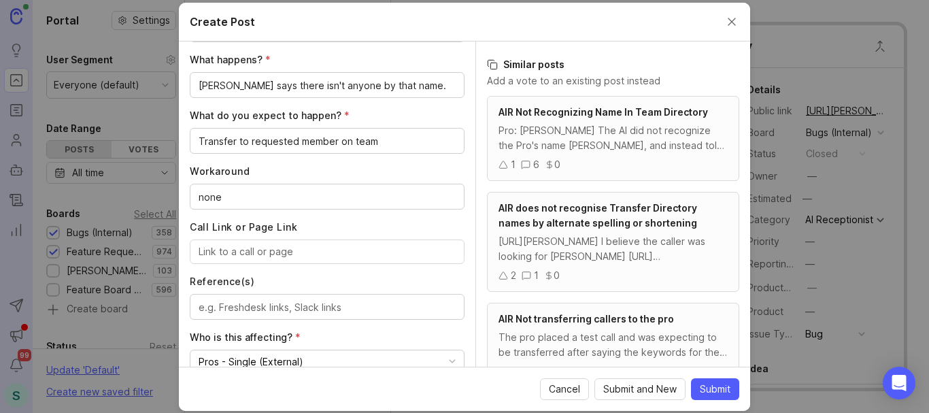
scroll to position [544, 0]
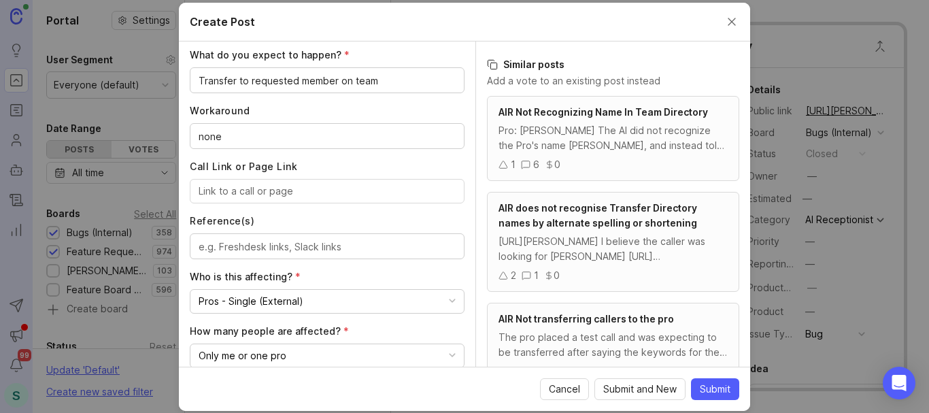
type textarea "The MBG Pro Near Perfect Media has turned off call forwarding as the AI is not …"
click at [250, 188] on input "Call Link or Page Link" at bounding box center [327, 191] width 257 height 15
paste input "[URL][PERSON_NAME]"
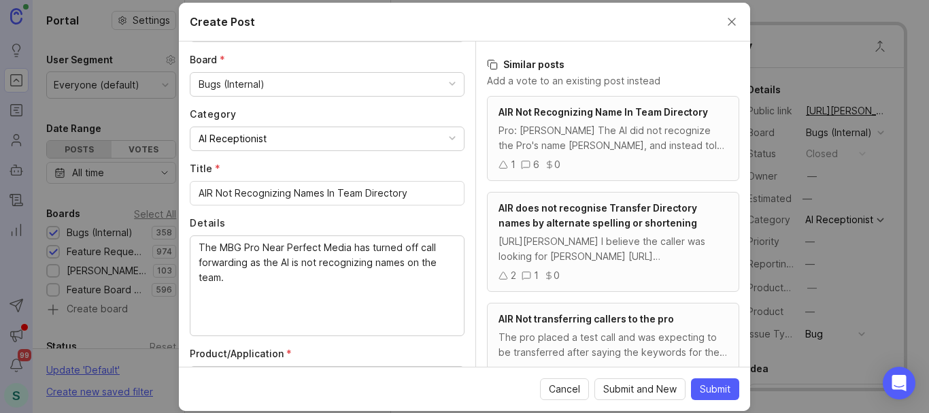
scroll to position [136, 0]
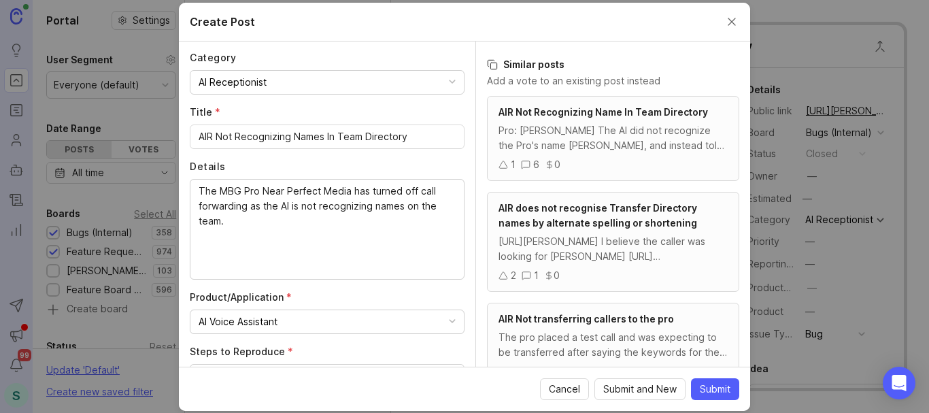
type input "[URL][PERSON_NAME]"
click at [712, 386] on span "Submit" at bounding box center [715, 389] width 31 height 14
